Goal: Find contact information: Find contact information

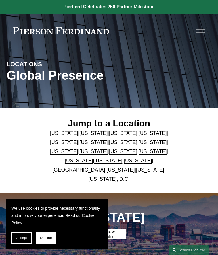
click at [68, 173] on link "United Kingdom" at bounding box center [79, 170] width 53 height 6
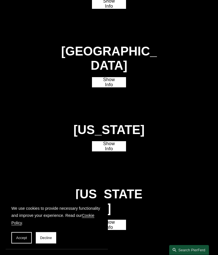
scroll to position [1213, 0]
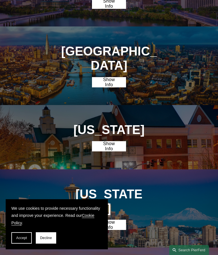
click at [104, 77] on link "Show Info" at bounding box center [109, 82] width 34 height 10
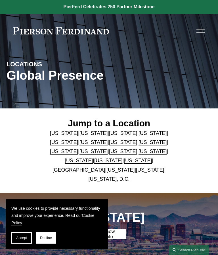
click at [202, 34] on div at bounding box center [201, 31] width 9 height 10
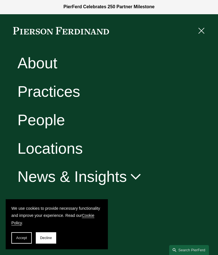
click at [35, 122] on link "People" at bounding box center [40, 119] width 47 height 15
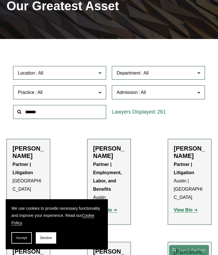
scroll to position [139, 0]
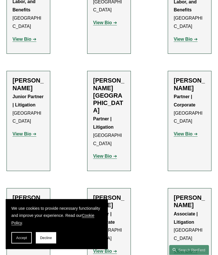
scroll to position [536, 0]
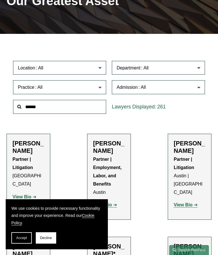
scroll to position [74, 0]
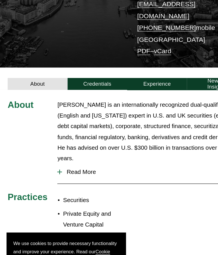
scroll to position [98, 0]
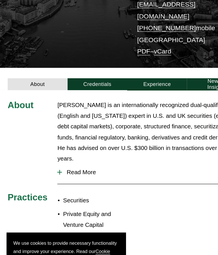
click at [74, 67] on link "Credentials" at bounding box center [83, 72] width 51 height 10
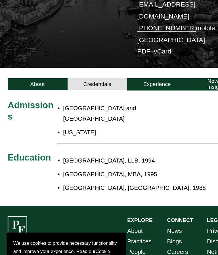
scroll to position [95, 0]
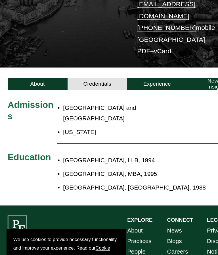
click at [141, 70] on link "Experience" at bounding box center [134, 75] width 51 height 10
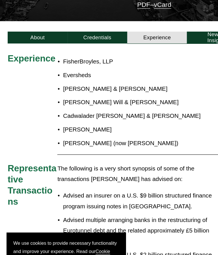
scroll to position [0, 0]
